Goal: Task Accomplishment & Management: Use online tool/utility

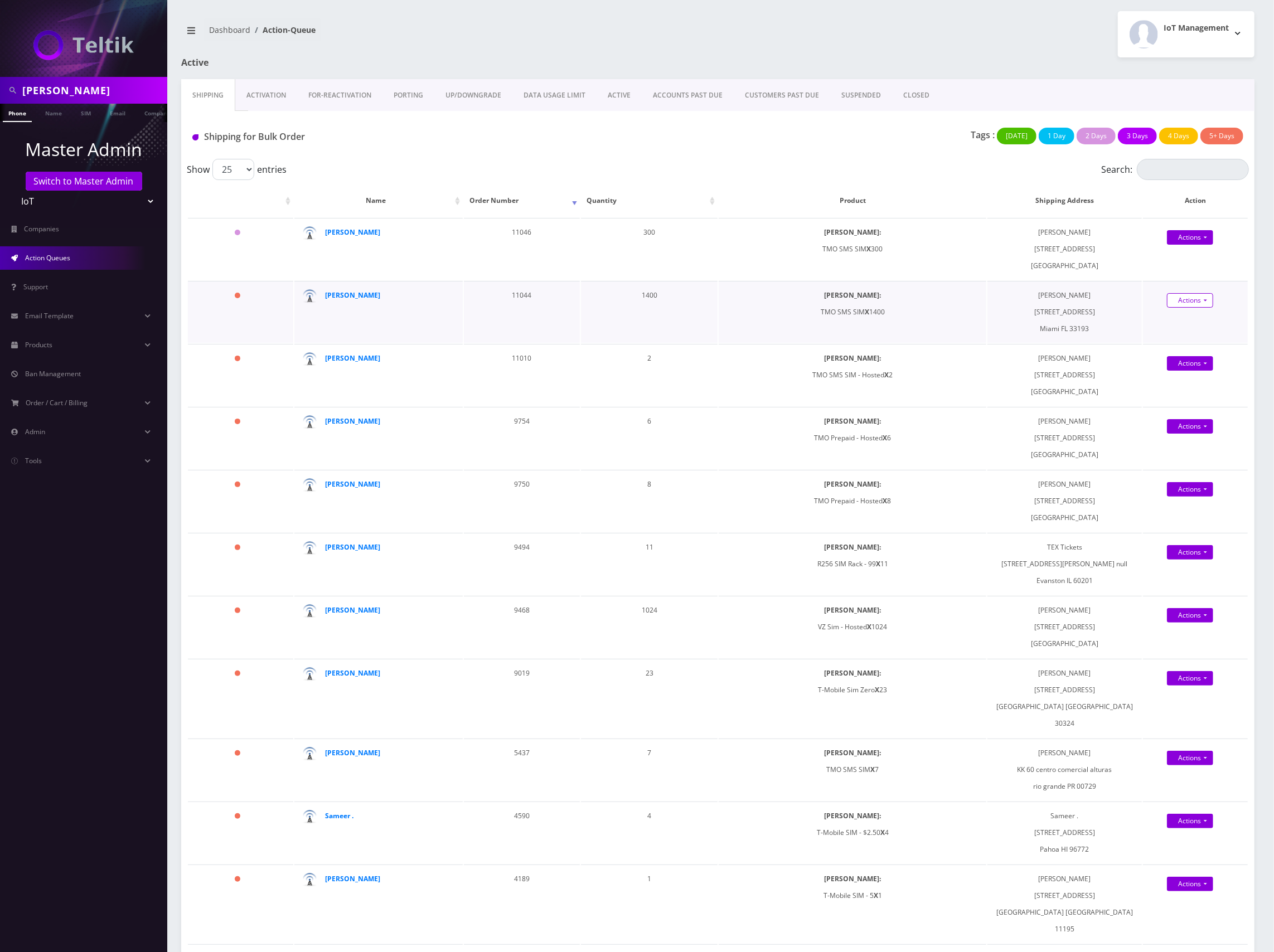
click at [1180, 301] on link "Actions" at bounding box center [1190, 300] width 46 height 15
click at [1182, 319] on link "Shipped" at bounding box center [1204, 321] width 94 height 17
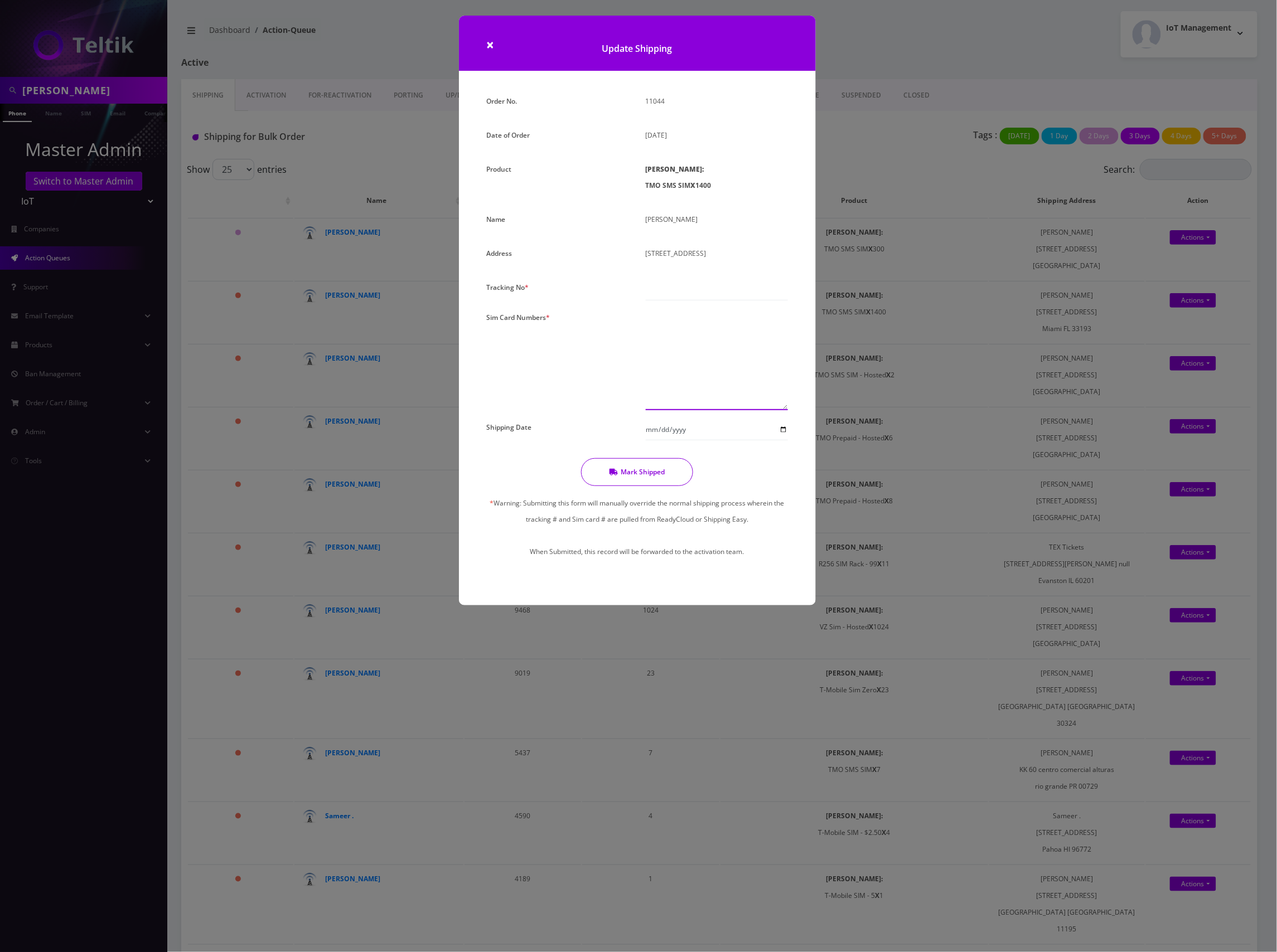
click at [704, 333] on textarea at bounding box center [717, 359] width 142 height 101
paste textarea "8901240497128470118 8901240497128470126 8901240497128470134 8901240497128470142…"
type textarea "8901240497128470118 8901240497128470126 8901240497128470134 8901240497128470142…"
click at [700, 295] on input "text" at bounding box center [717, 290] width 142 height 21
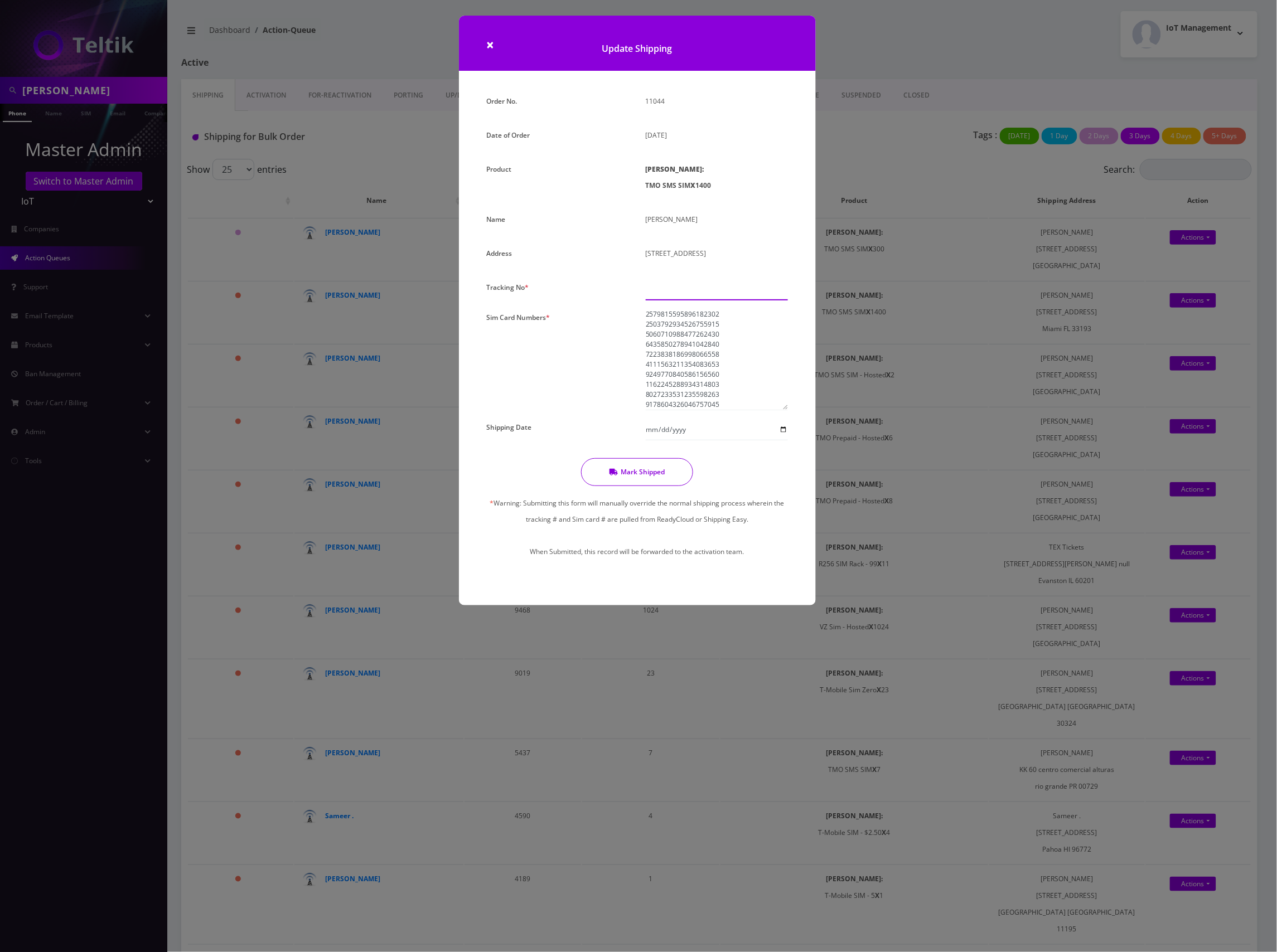
paste input "883734097833"
type input "883734097833"
click at [709, 433] on input "Shipping Date" at bounding box center [717, 430] width 142 height 21
click at [715, 429] on input "Shipping Date" at bounding box center [717, 430] width 142 height 21
click at [781, 431] on input "Shipping Date" at bounding box center [717, 430] width 142 height 21
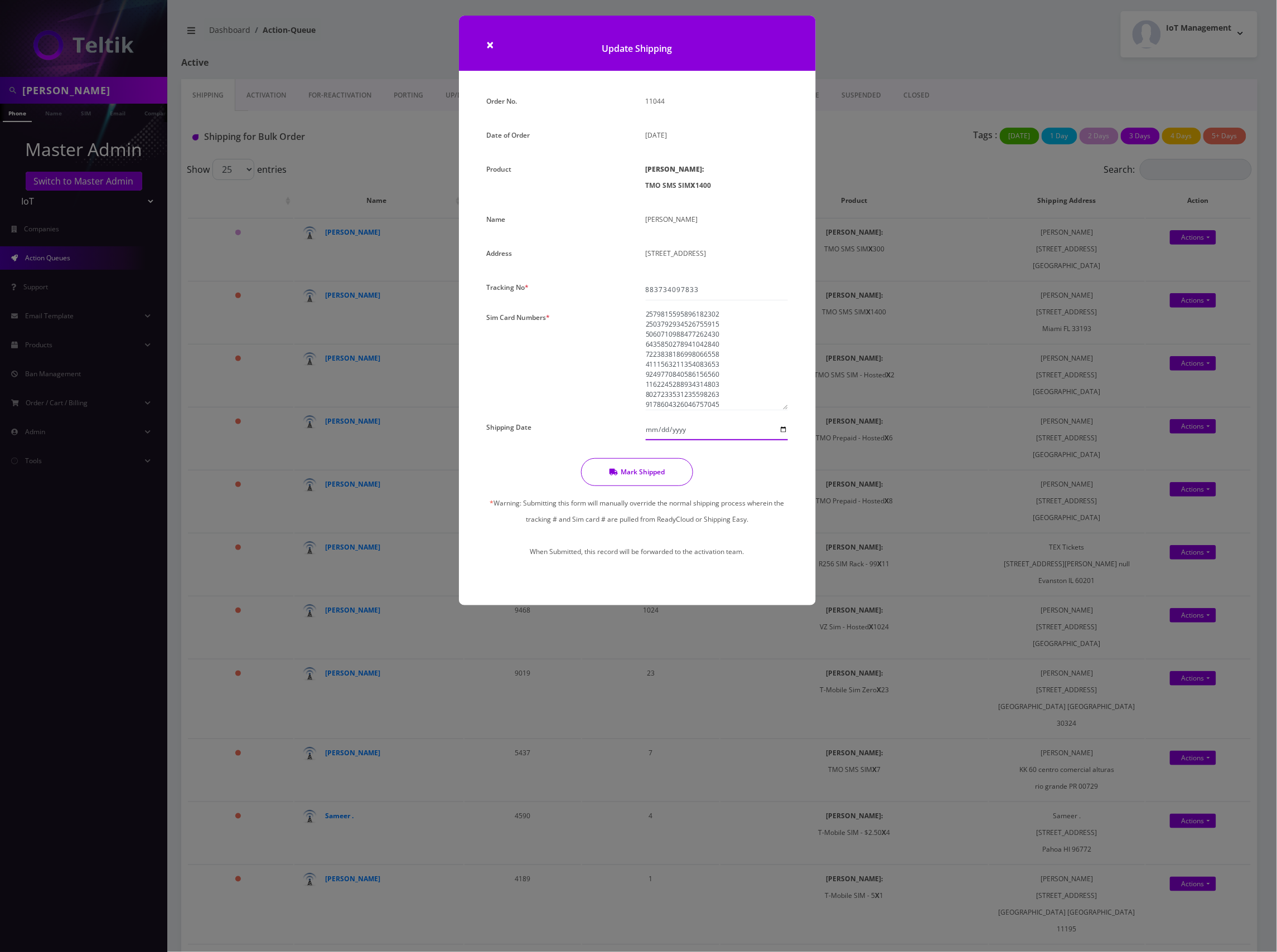
type input "[DATE]"
click at [633, 480] on button "Mark Shipped" at bounding box center [637, 472] width 112 height 28
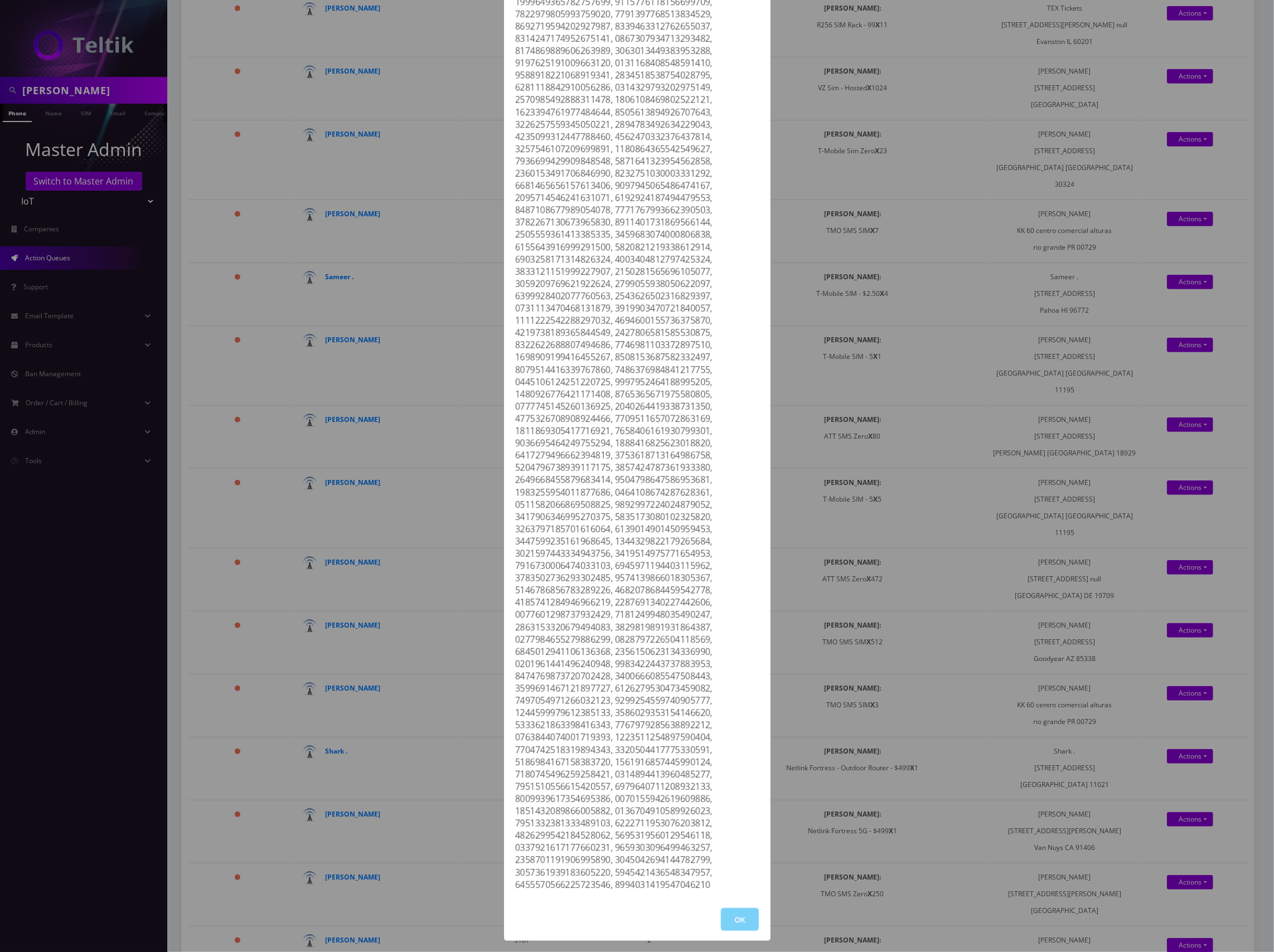
scroll to position [627, 0]
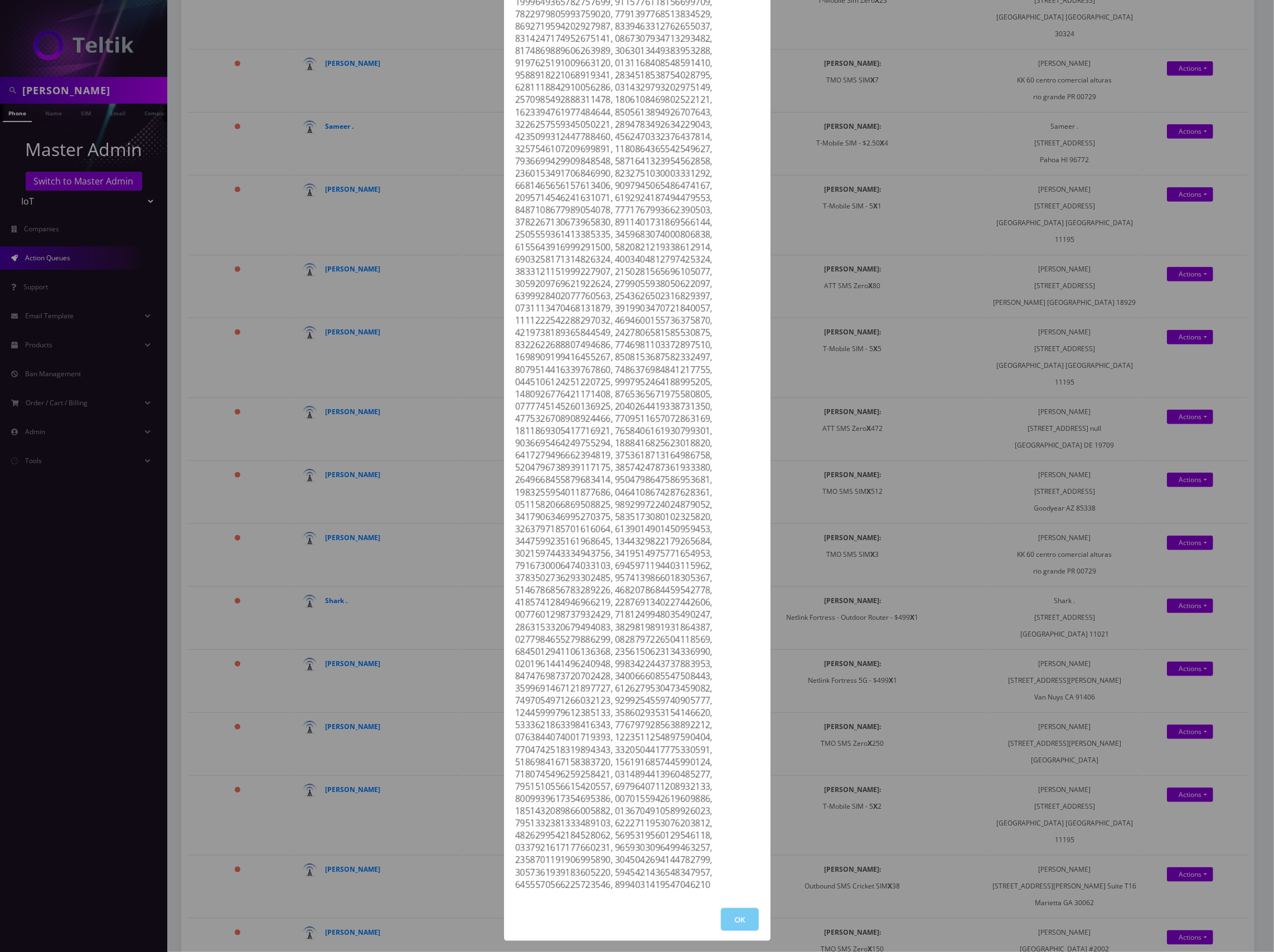
click at [736, 926] on button "OK" at bounding box center [740, 919] width 38 height 23
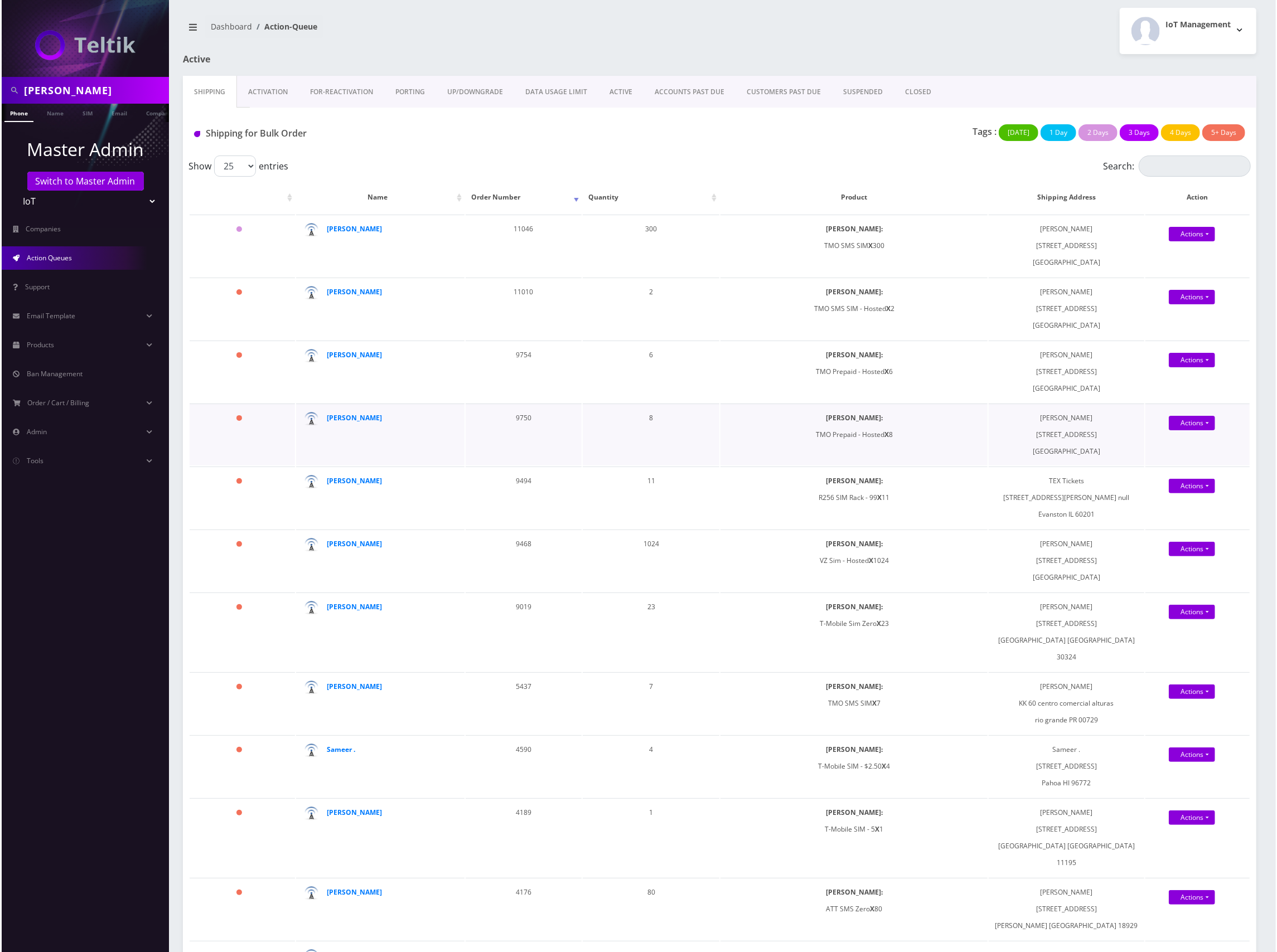
scroll to position [0, 0]
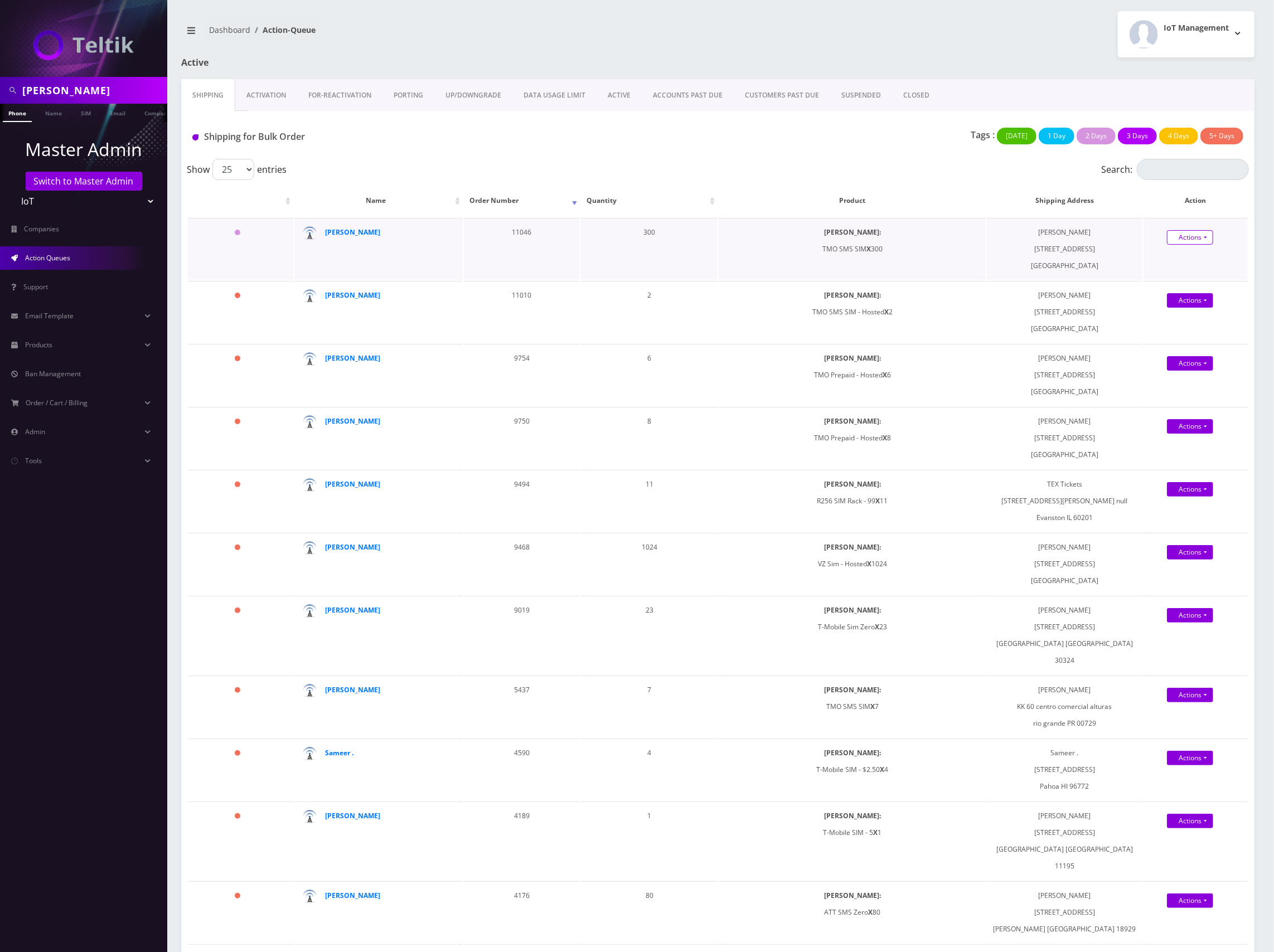
click at [1178, 239] on link "Actions" at bounding box center [1190, 237] width 46 height 15
click at [1185, 263] on link "Shipped" at bounding box center [1204, 258] width 93 height 17
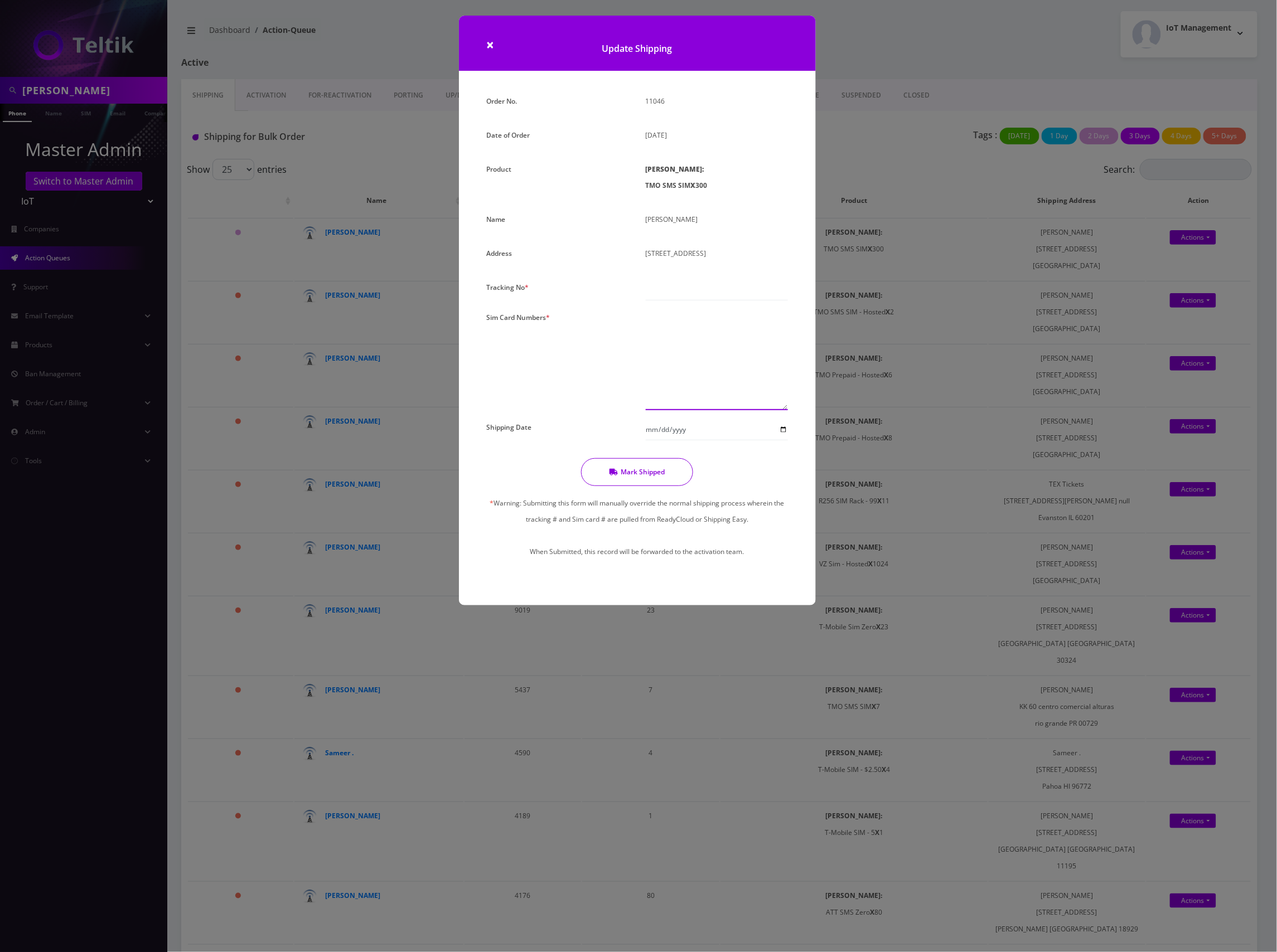
click at [674, 339] on textarea at bounding box center [717, 359] width 142 height 101
click at [697, 328] on textarea at bounding box center [717, 359] width 142 height 101
paste textarea "8901240497131737412 8901240497131737420 8901240497131737438 8901240497131737446…"
type textarea "8901240497131737412 8901240497131737420 8901240497131737438 8901240497131737446…"
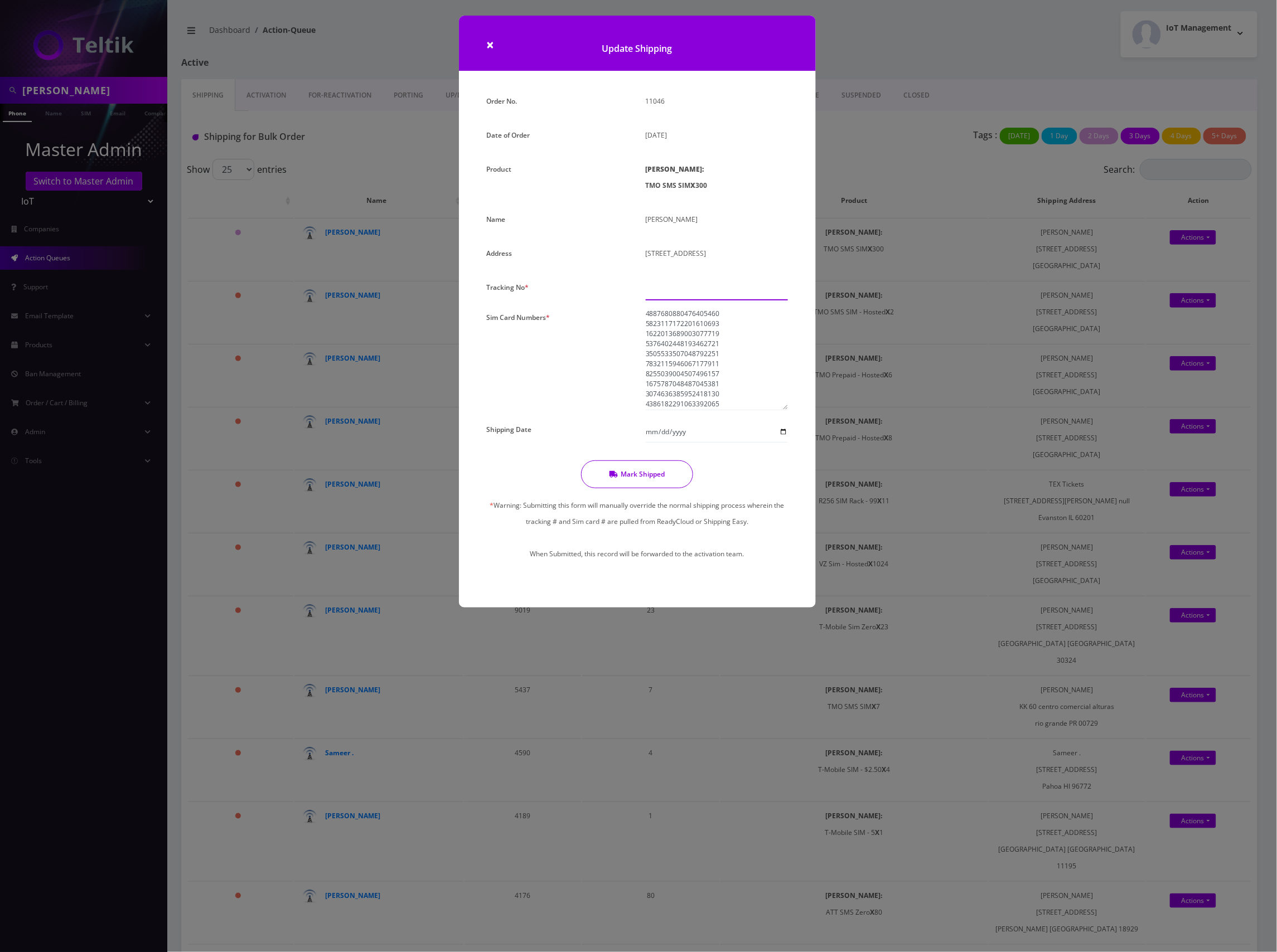
click at [709, 295] on input "text" at bounding box center [717, 290] width 142 height 21
paste input "883734097833"
type input "883734097833"
click at [642, 476] on button "Mark Shipped" at bounding box center [637, 475] width 112 height 28
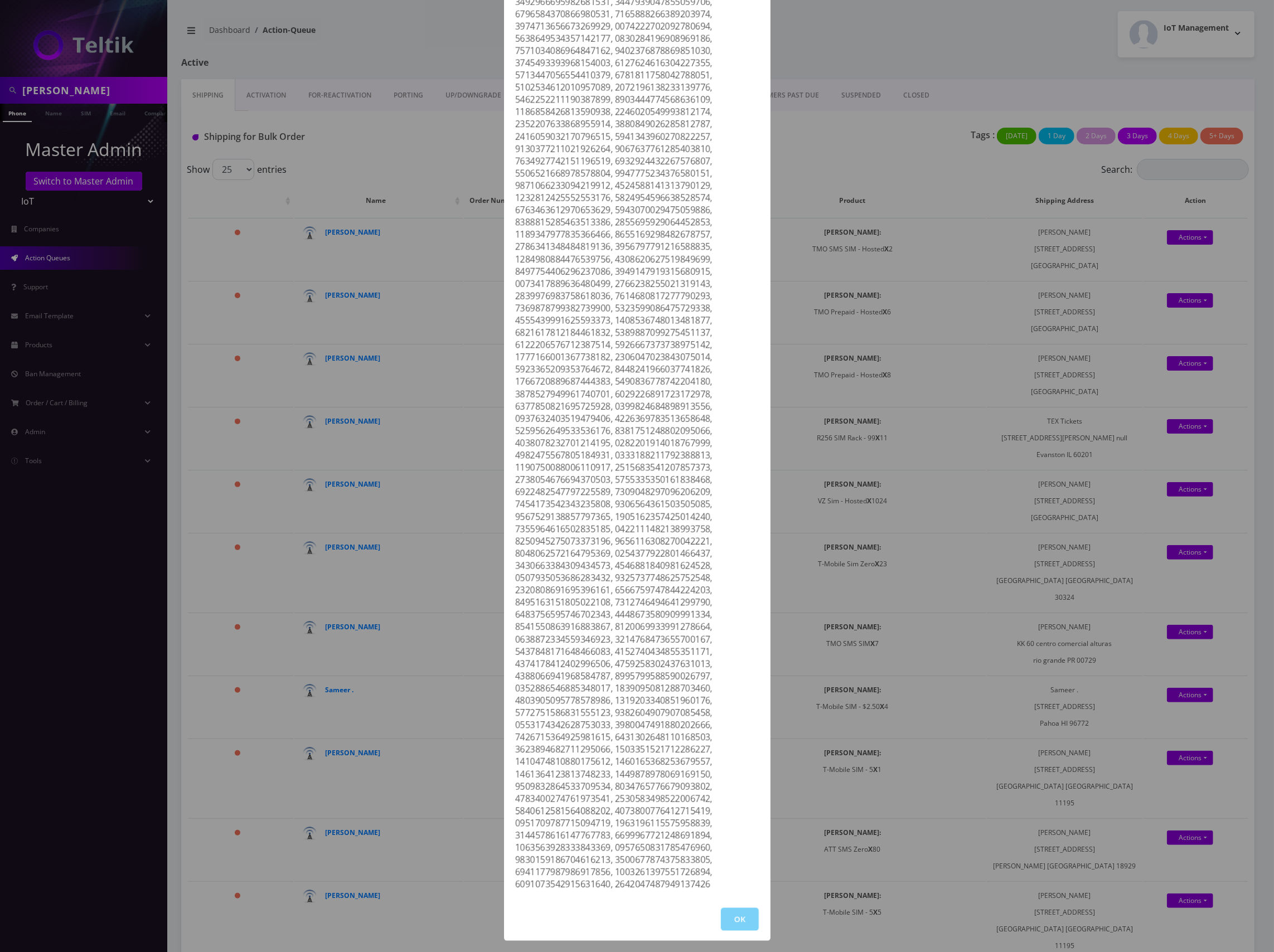
scroll to position [1142, 0]
click at [741, 919] on button "OK" at bounding box center [740, 919] width 38 height 23
